Goal: Find specific page/section: Find specific page/section

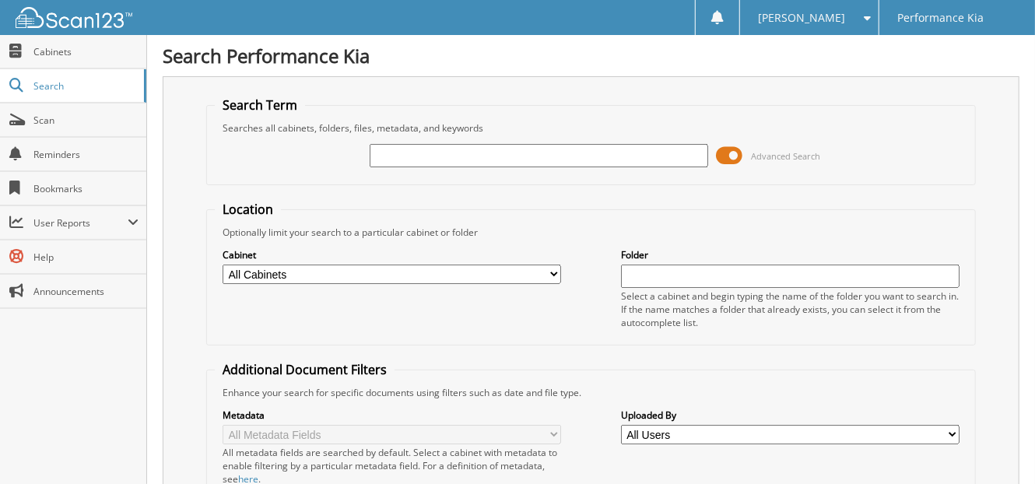
click at [451, 160] on input "text" at bounding box center [539, 155] width 339 height 23
type input "MU223572"
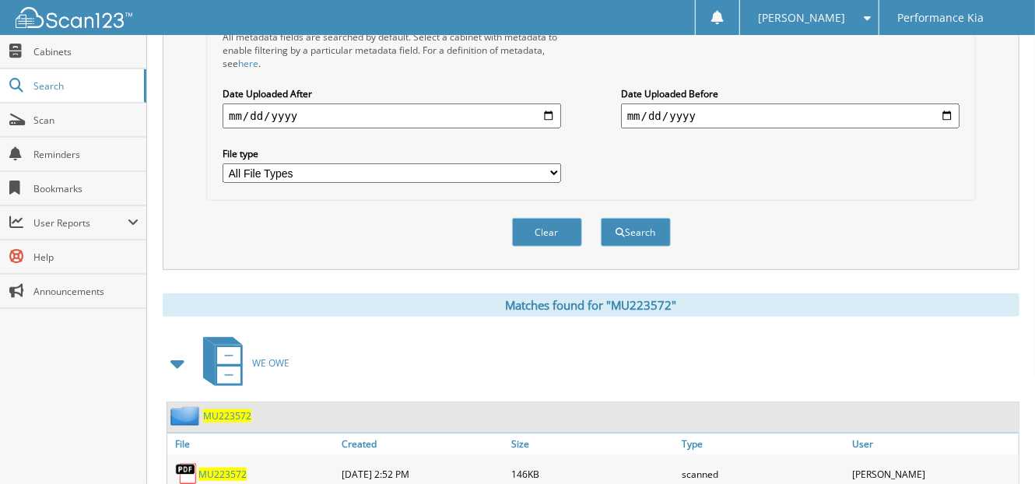
scroll to position [470, 0]
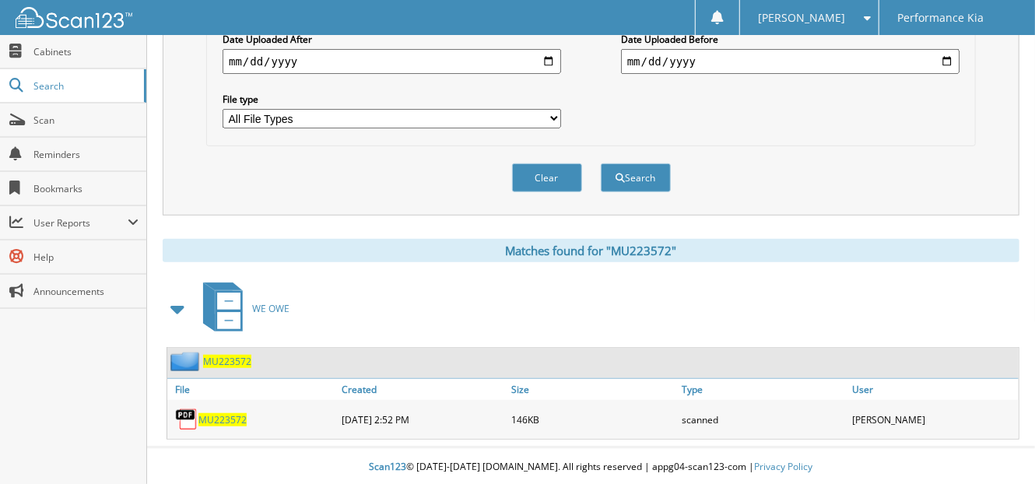
click at [233, 413] on span "MU223572" at bounding box center [222, 419] width 48 height 13
drag, startPoint x: 561, startPoint y: 172, endPoint x: 475, endPoint y: 171, distance: 85.6
click at [561, 173] on button "Clear" at bounding box center [547, 177] width 70 height 29
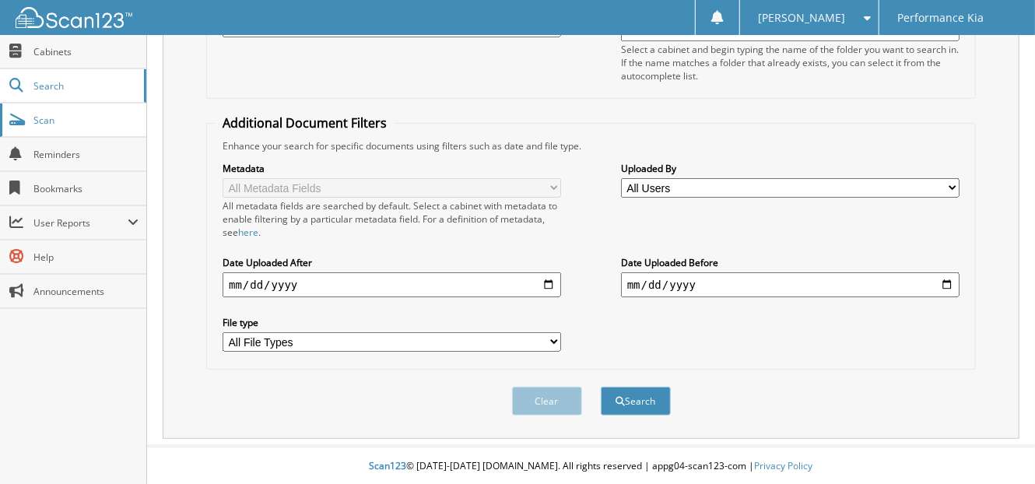
click at [65, 119] on span "Scan" at bounding box center [85, 120] width 105 height 13
